Goal: Register for event/course

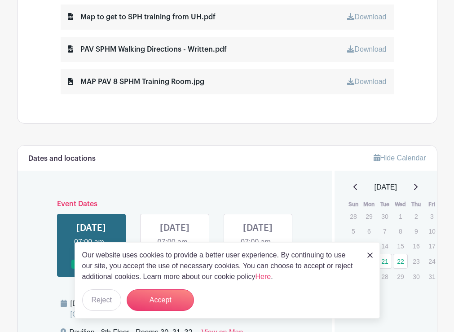
scroll to position [539, 0]
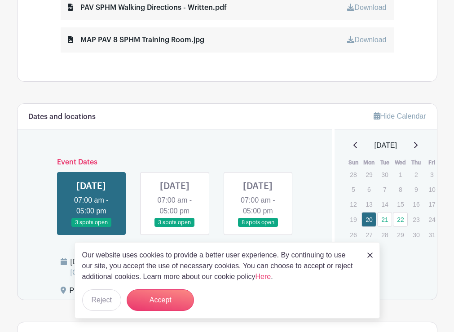
click at [366, 255] on div "Our website uses cookies to provide a better user experience. By continuing to …" at bounding box center [228, 280] width 306 height 76
click at [370, 254] on img at bounding box center [370, 255] width 5 height 5
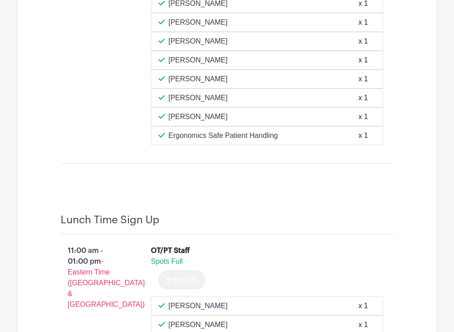
scroll to position [854, 0]
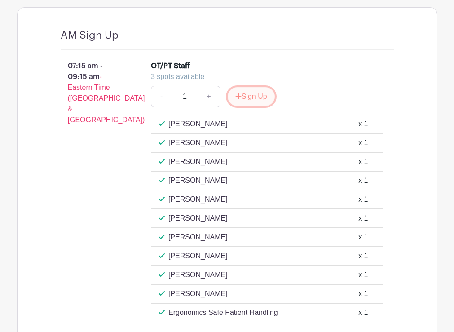
click at [252, 106] on button "Sign Up" at bounding box center [251, 96] width 47 height 19
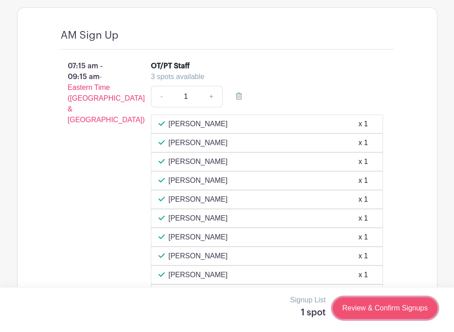
click at [402, 309] on link "Review & Confirm Signups" at bounding box center [385, 308] width 104 height 22
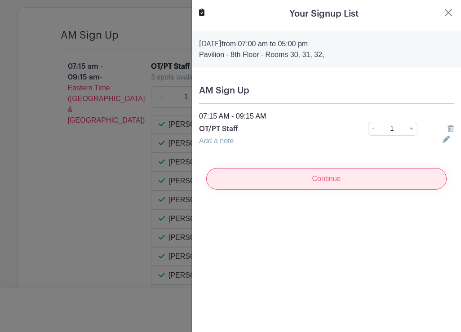
click at [299, 182] on input "Continue" at bounding box center [326, 179] width 240 height 22
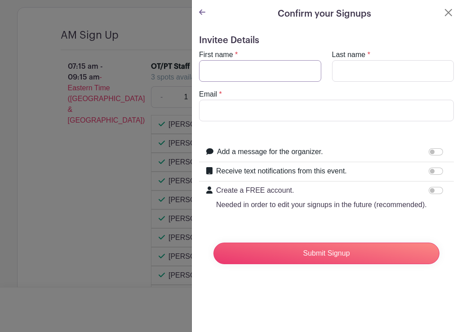
click at [253, 67] on input "First name" at bounding box center [260, 71] width 122 height 22
click at [384, 72] on input "Last name" at bounding box center [393, 71] width 122 height 22
drag, startPoint x: 247, startPoint y: 74, endPoint x: 218, endPoint y: 74, distance: 28.3
click at [218, 74] on input "[PERSON_NAME]" at bounding box center [260, 71] width 122 height 22
type input "[PERSON_NAME]"
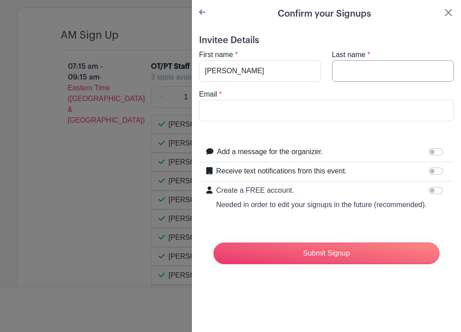
click at [373, 68] on input "Last name" at bounding box center [393, 71] width 122 height 22
paste input "[PERSON_NAME]"
type input "[PERSON_NAME]"
click at [265, 104] on input "Email" at bounding box center [326, 111] width 255 height 22
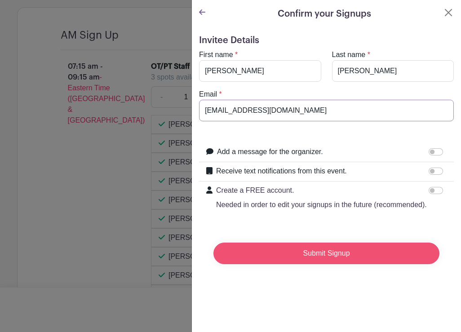
type input "[EMAIL_ADDRESS][DOMAIN_NAME]"
click at [359, 264] on input "Submit Signup" at bounding box center [326, 254] width 226 height 22
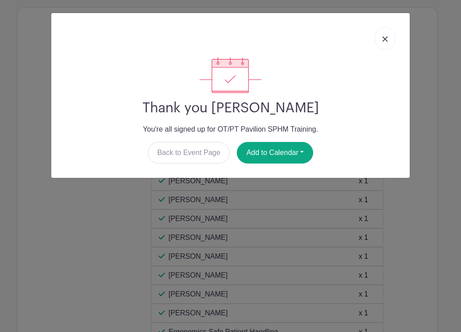
click at [386, 38] on img at bounding box center [384, 38] width 5 height 5
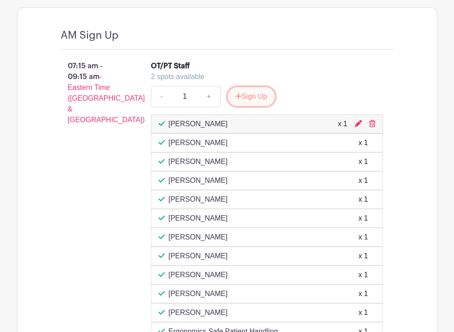
click at [259, 106] on button "Sign Up" at bounding box center [251, 96] width 47 height 19
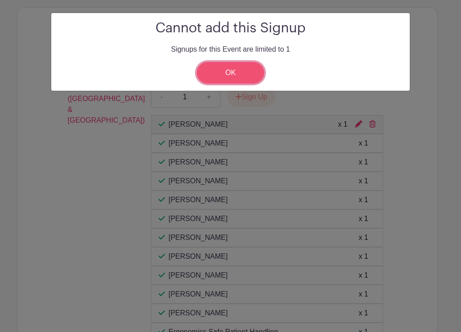
click at [244, 71] on link "OK" at bounding box center [230, 73] width 67 height 22
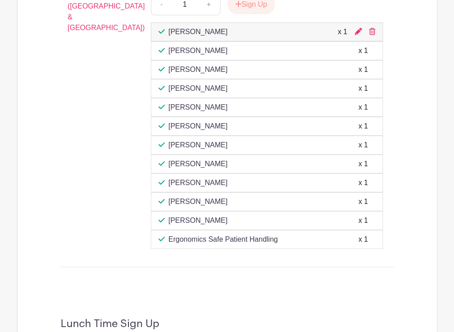
scroll to position [944, 0]
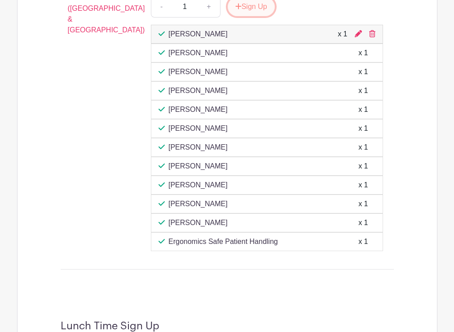
click at [240, 9] on icon "submit" at bounding box center [238, 6] width 6 height 6
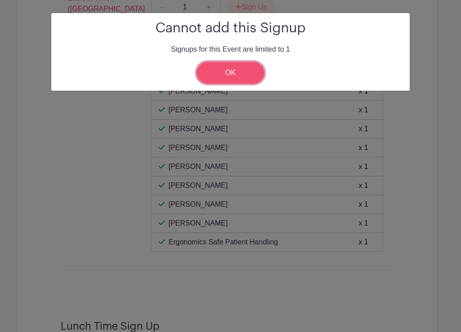
click at [251, 72] on link "OK" at bounding box center [230, 73] width 67 height 22
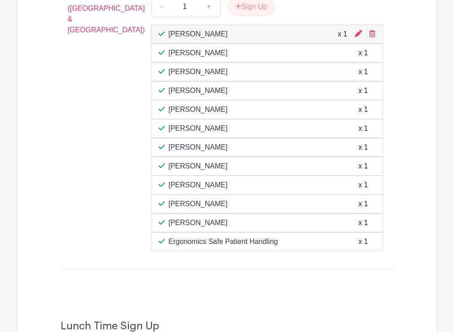
scroll to position [854, 0]
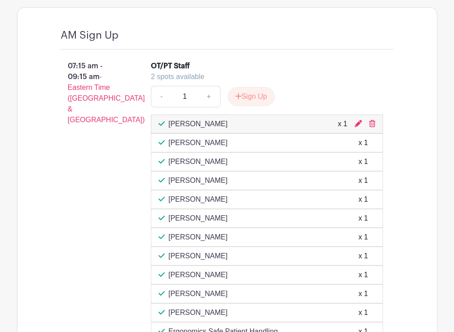
click at [354, 100] on div "- 1 + Sign Up" at bounding box center [267, 97] width 232 height 22
click at [247, 106] on button "Sign Up" at bounding box center [251, 96] width 47 height 19
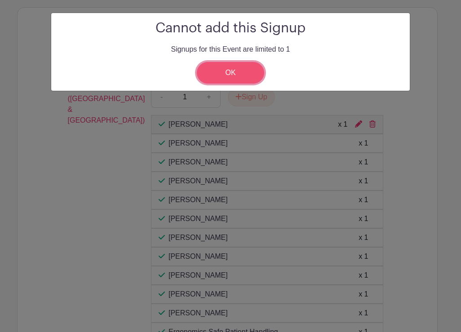
click at [240, 71] on link "OK" at bounding box center [230, 73] width 67 height 22
